Goal: Information Seeking & Learning: Understand process/instructions

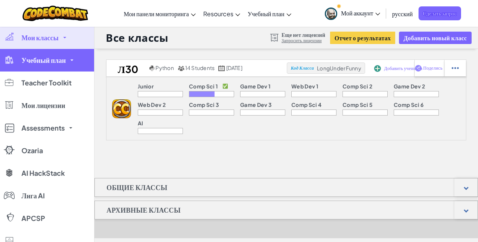
click at [75, 66] on link "Учебный план" at bounding box center [47, 60] width 94 height 23
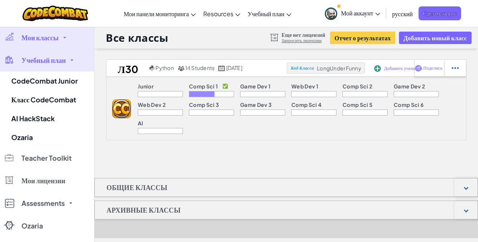
click at [75, 65] on link "Учебный план" at bounding box center [47, 60] width 94 height 23
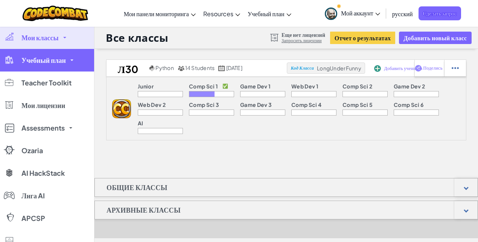
click at [74, 64] on link "Учебный план" at bounding box center [47, 60] width 94 height 23
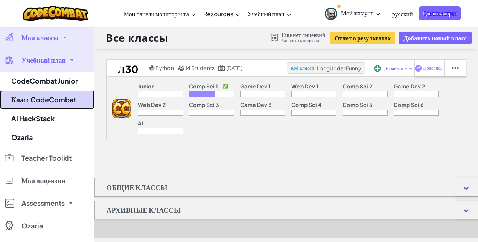
click at [74, 100] on link "Класс CodeCombat" at bounding box center [47, 99] width 94 height 19
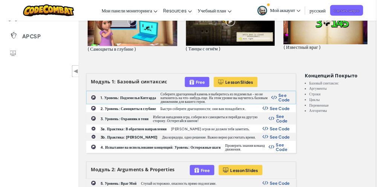
scroll to position [150, 0]
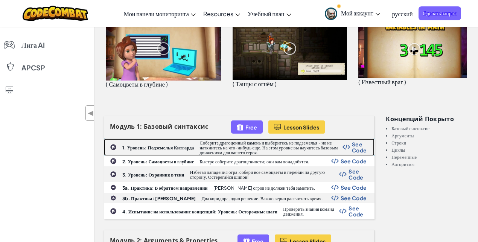
click at [150, 147] on b "1. Уровень: Подземелья Китгарда" at bounding box center [158, 148] width 72 height 6
